Goal: Navigation & Orientation: Find specific page/section

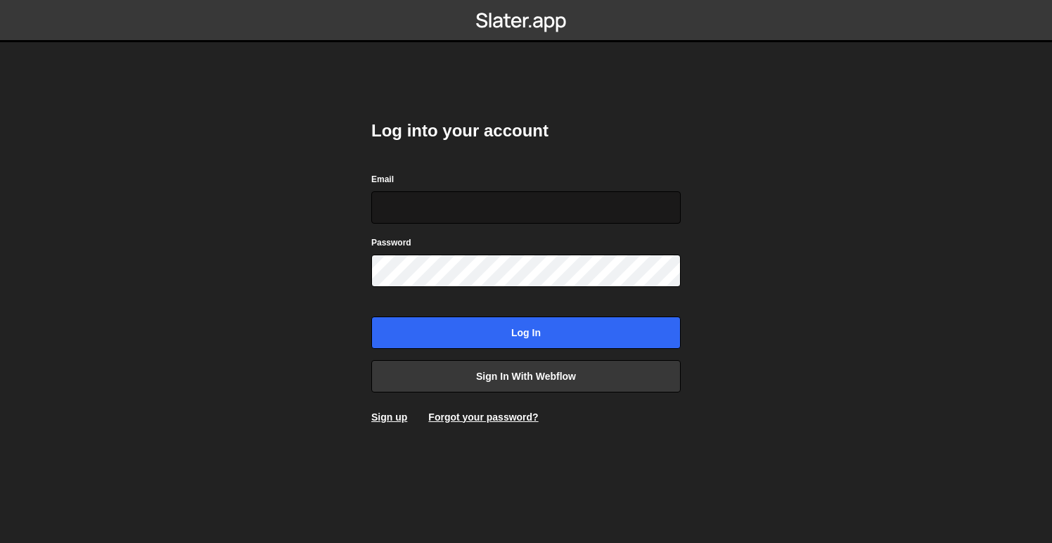
click at [548, 197] on input "Email" at bounding box center [525, 207] width 309 height 32
type input "rory@perspective.design"
click at [371, 287] on nordpass-icon at bounding box center [371, 287] width 0 height 0
click at [721, 259] on body "Log into your account Email rory@perspective.design Password Log in Sign in wit…" at bounding box center [526, 271] width 1052 height 543
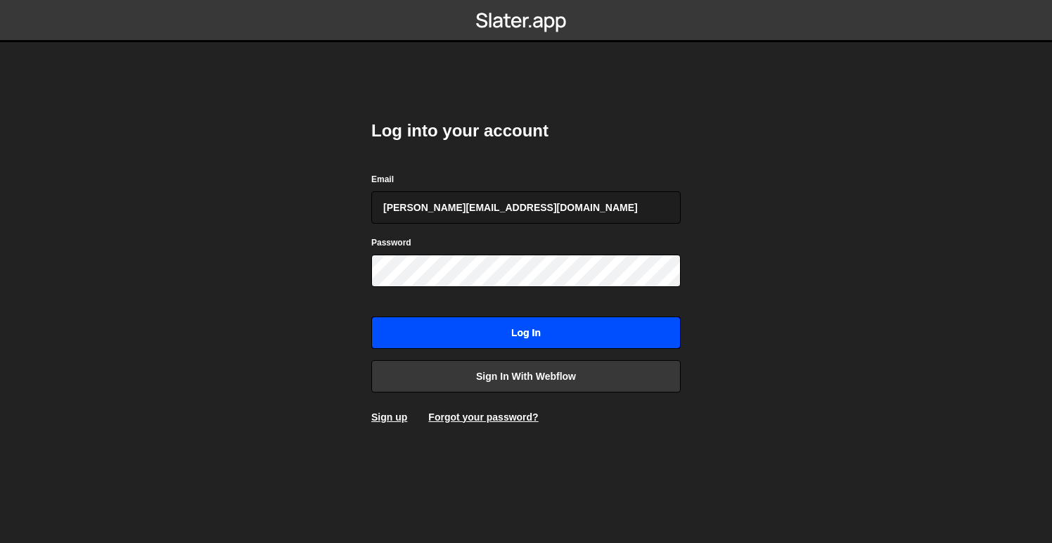
click at [654, 323] on input "Log in" at bounding box center [525, 332] width 309 height 32
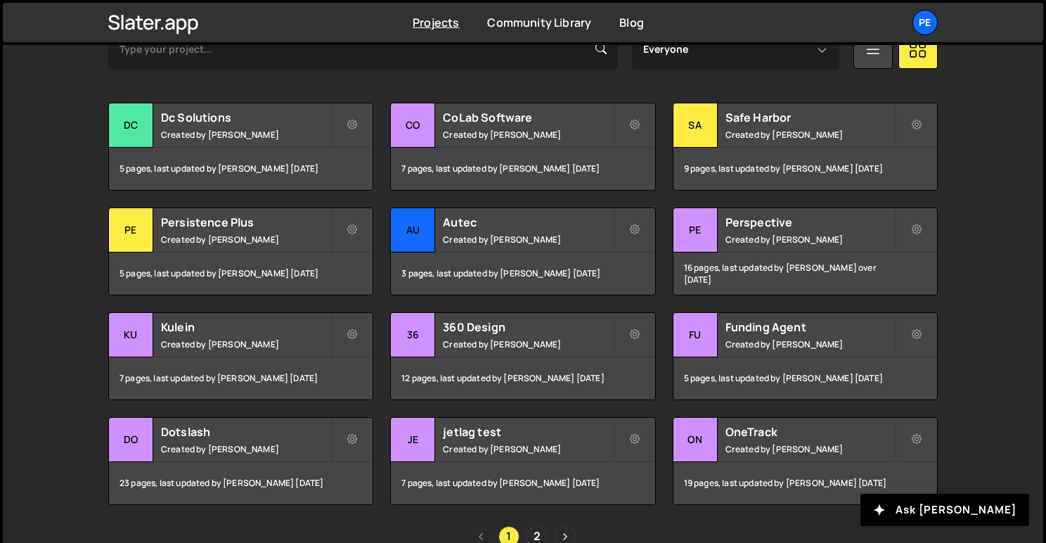
scroll to position [537, 0]
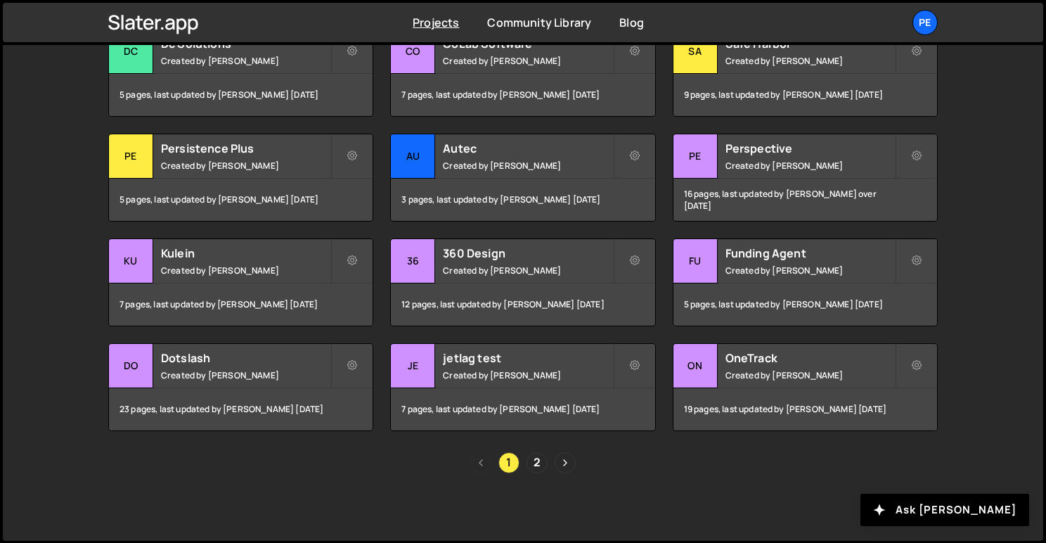
click at [0, 542] on nordpass-portal at bounding box center [0, 544] width 0 height 0
click at [541, 461] on link "2" at bounding box center [537, 462] width 21 height 21
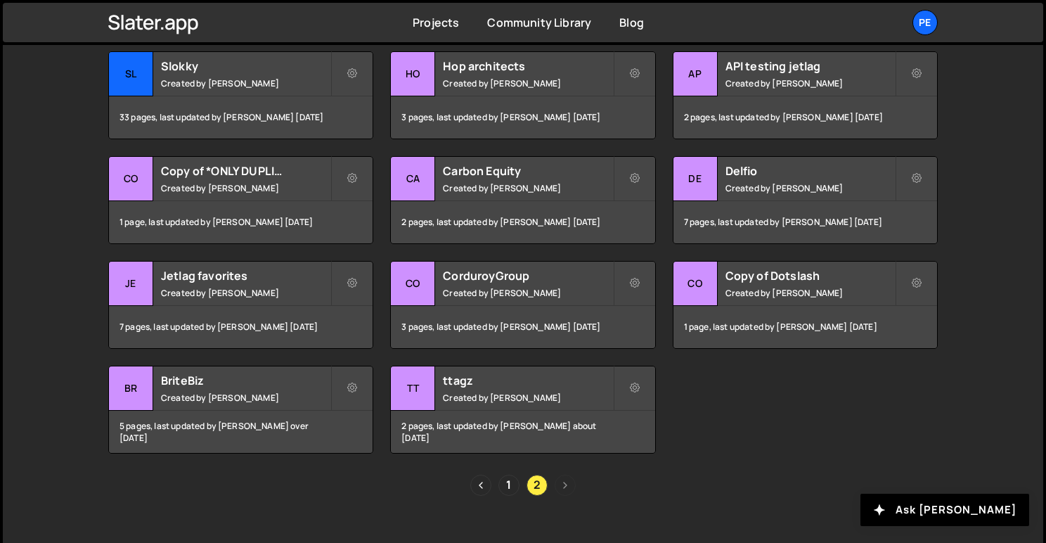
scroll to position [510, 0]
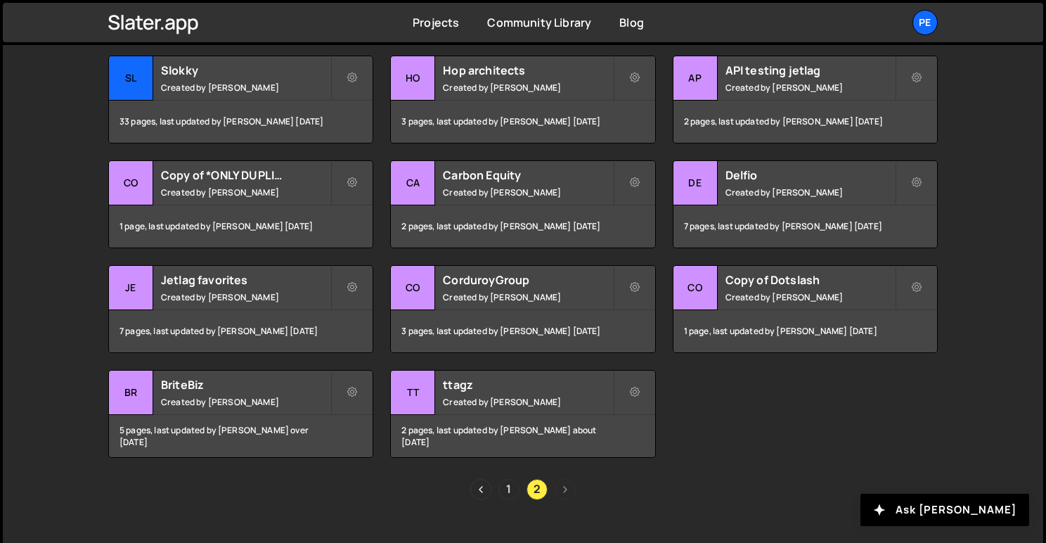
click at [514, 493] on link "1" at bounding box center [509, 489] width 21 height 21
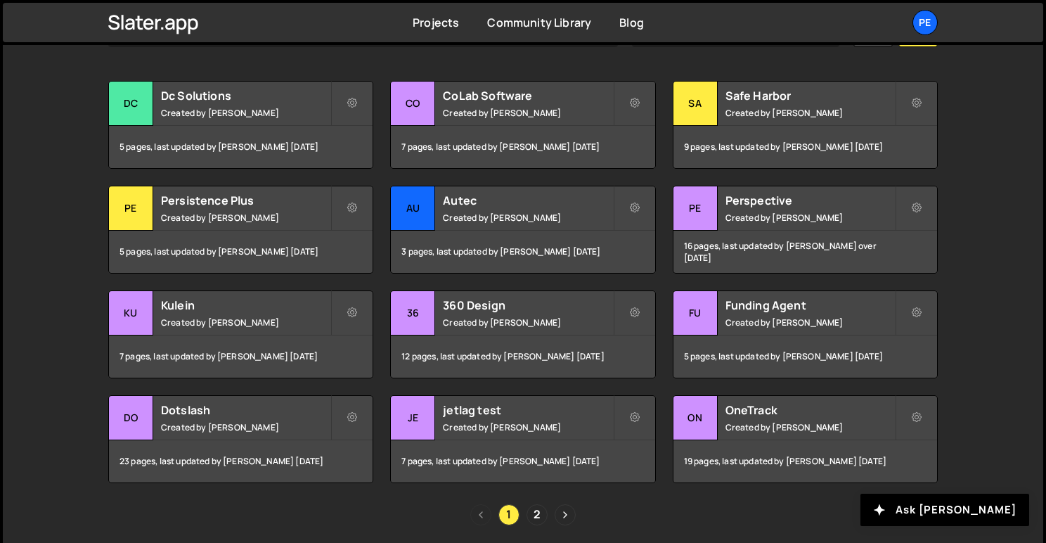
scroll to position [489, 0]
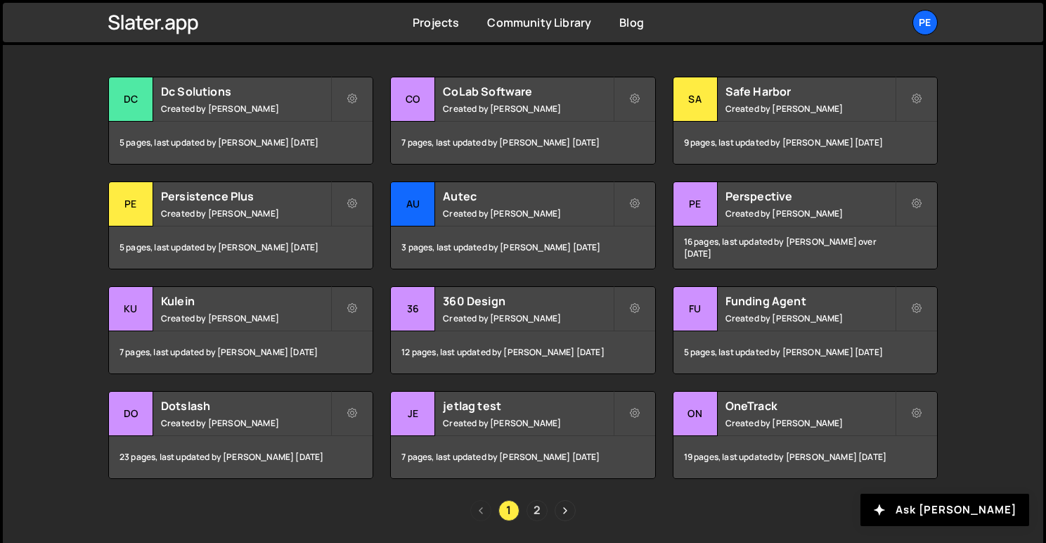
click at [539, 503] on link "2" at bounding box center [537, 510] width 21 height 21
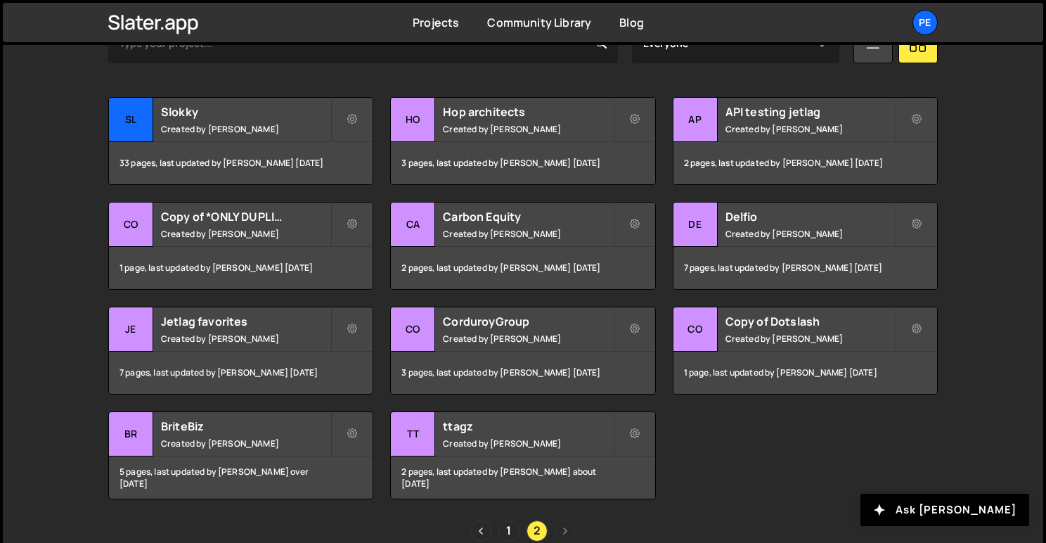
scroll to position [537, 0]
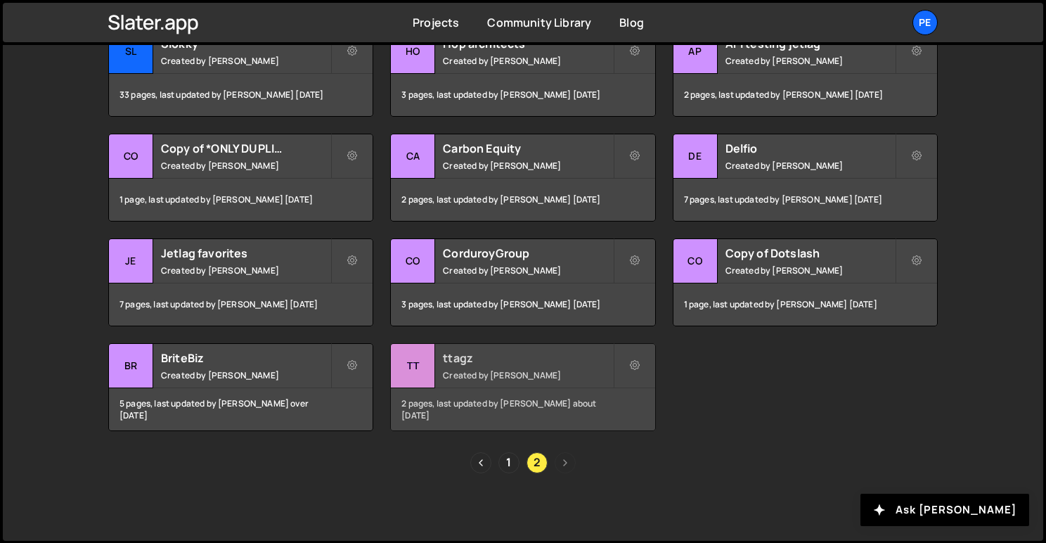
click at [550, 366] on div "ttagz Created by [PERSON_NAME]" at bounding box center [523, 366] width 264 height 44
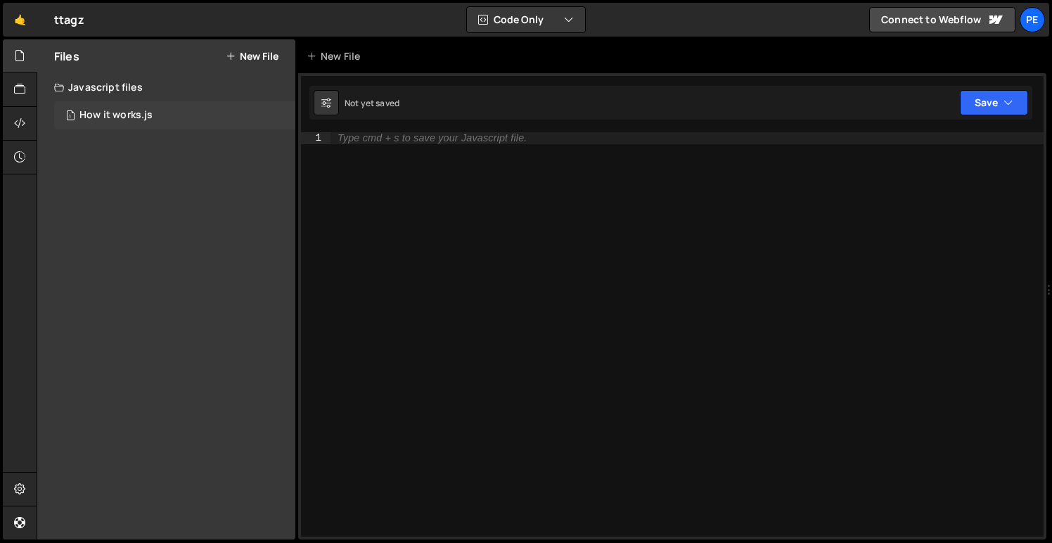
click at [169, 125] on div "1 How it works.js 0" at bounding box center [174, 115] width 241 height 28
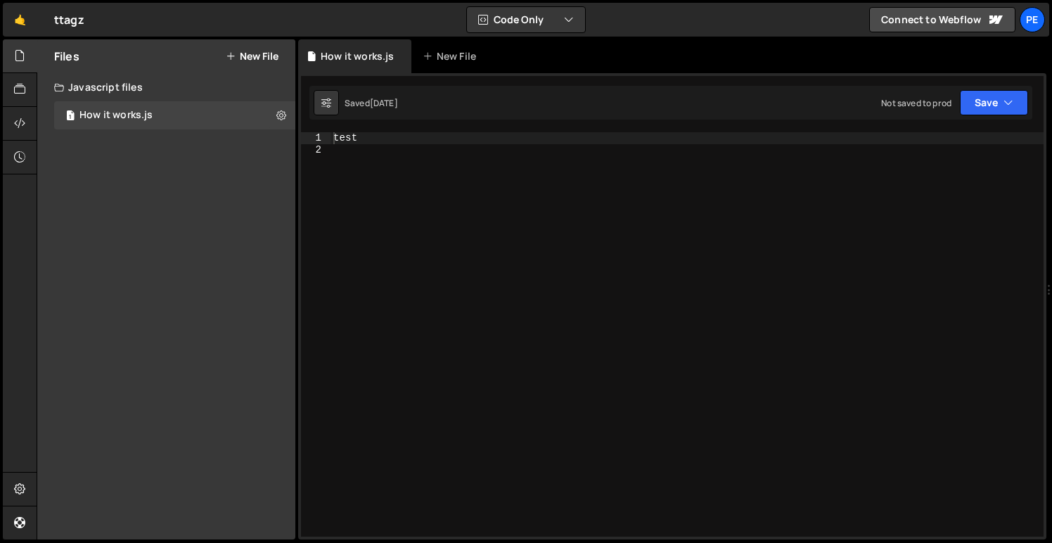
click at [152, 82] on div "Javascript files" at bounding box center [166, 87] width 258 height 28
